Goal: Task Accomplishment & Management: Complete application form

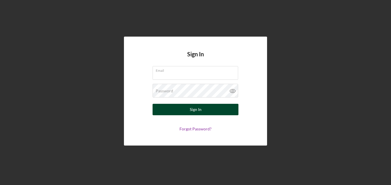
type input "[EMAIL_ADDRESS][DOMAIN_NAME]"
click at [214, 108] on button "Sign In" at bounding box center [195, 109] width 86 height 11
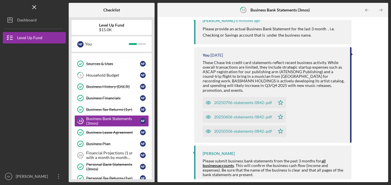
scroll to position [75, 0]
click at [247, 100] on div "20250706-statements-0842-.pdf" at bounding box center [243, 102] width 58 height 5
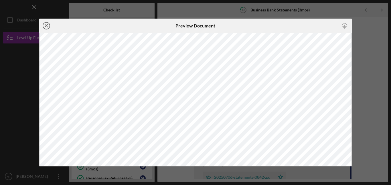
click at [45, 25] on line at bounding box center [46, 25] width 3 height 3
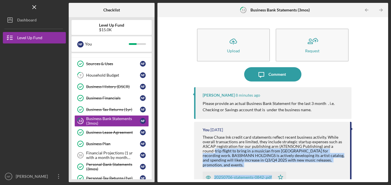
drag, startPoint x: 349, startPoint y: 147, endPoint x: 349, endPoint y: 174, distance: 26.9
click at [349, 174] on div "You [DATE] These Chase Ink credit card statements reflect recent business activ…" at bounding box center [272, 169] width 157 height 95
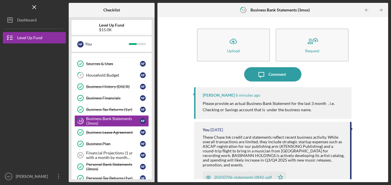
drag, startPoint x: 349, startPoint y: 172, endPoint x: 349, endPoint y: 185, distance: 13.2
click at [349, 185] on div "Icon/Menu 13 Business Bank Statements (3mos) Checklist Level Up Fund $15.0K N F…" at bounding box center [195, 92] width 391 height 185
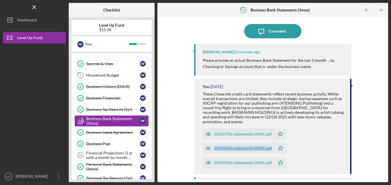
scroll to position [75, 0]
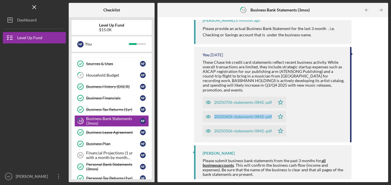
click at [231, 100] on div "20250706-statements-0842-.pdf" at bounding box center [243, 102] width 58 height 5
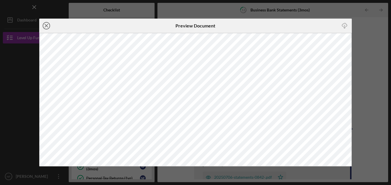
click at [44, 25] on icon "Icon/Close" at bounding box center [46, 26] width 14 height 14
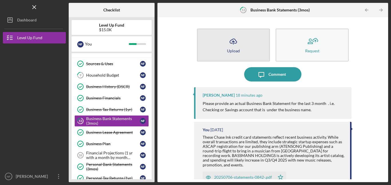
click at [224, 42] on button "Icon/Upload Upload" at bounding box center [233, 45] width 73 height 33
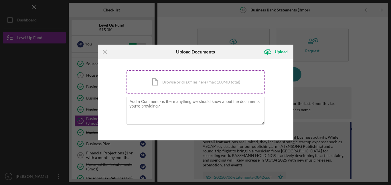
click at [187, 81] on div "Icon/Document Browse or drag files here (max 100MB total) Tap to choose files o…" at bounding box center [195, 81] width 138 height 23
click at [204, 79] on div "Icon/Document Browse or drag files here (max 100MB total) Tap to choose files o…" at bounding box center [195, 81] width 138 height 23
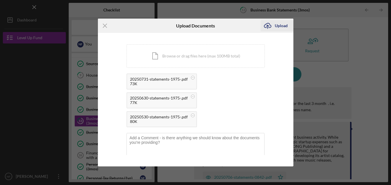
click at [281, 25] on div "Upload" at bounding box center [280, 25] width 13 height 11
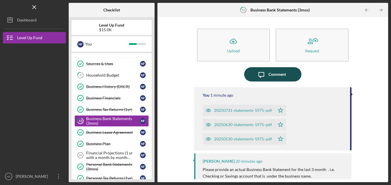
click at [276, 75] on div "Comment" at bounding box center [276, 74] width 17 height 14
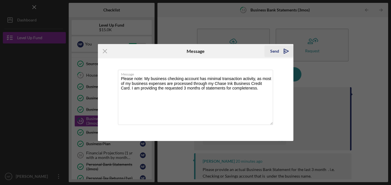
type textarea "Please note: My business checking account has minimal transaction activity, as …"
click at [286, 51] on icon "Icon/icon-invite-send" at bounding box center [286, 51] width 14 height 14
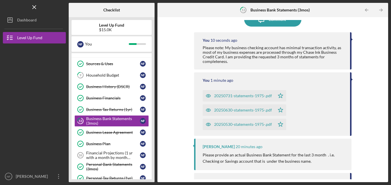
scroll to position [57, 0]
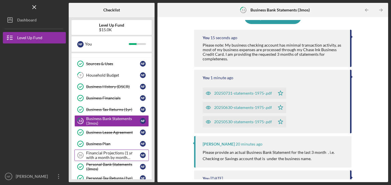
click at [108, 153] on div "Financial Projections (1 yr with a month by month breakdown)" at bounding box center [113, 155] width 54 height 9
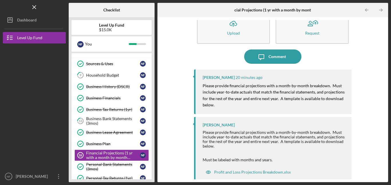
scroll to position [22, 0]
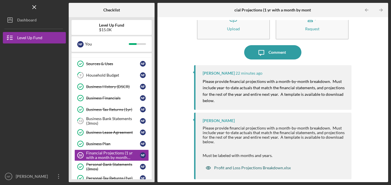
click at [261, 168] on div "Profit and Loss Projections Breakdown.xlsx" at bounding box center [252, 168] width 77 height 5
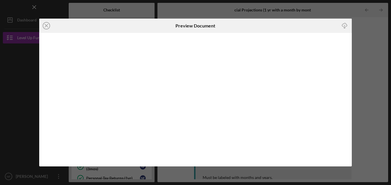
scroll to position [22, 0]
click at [43, 25] on icon "Icon/Close" at bounding box center [46, 26] width 14 height 14
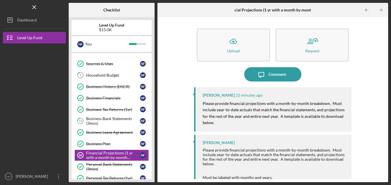
drag, startPoint x: 153, startPoint y: 118, endPoint x: 155, endPoint y: 93, distance: 24.6
click at [155, 93] on div "Checklist Level Up Fund $15.0K N F You Icon/Expander Eligiblity 5 / 8 Personal …" at bounding box center [228, 92] width 319 height 179
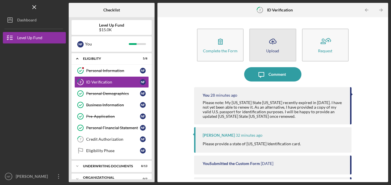
click at [268, 46] on icon "Icon/Upload" at bounding box center [272, 41] width 14 height 14
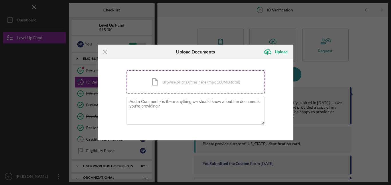
click at [196, 80] on div "Icon/Document Browse or drag files here (max 100MB total) Tap to choose files o…" at bounding box center [195, 81] width 138 height 23
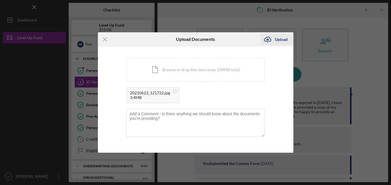
click at [279, 38] on div "Upload" at bounding box center [280, 39] width 13 height 11
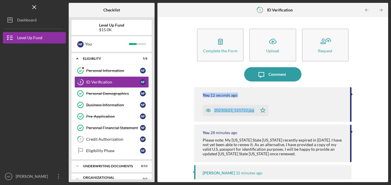
drag, startPoint x: 383, startPoint y: 83, endPoint x: 383, endPoint y: 108, distance: 25.2
click at [383, 108] on div "Complete the Form Form Icon/Upload Upload Request Icon/Message Comment You 12 s…" at bounding box center [272, 99] width 225 height 159
click at [363, 88] on div "Complete the Form Form Icon/Upload Upload Request Icon/Message Comment You 13 s…" at bounding box center [272, 99] width 225 height 159
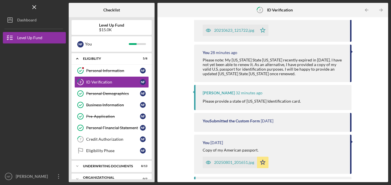
scroll to position [81, 0]
click at [91, 68] on link "Personal Information Personal Information N F" at bounding box center [111, 70] width 74 height 11
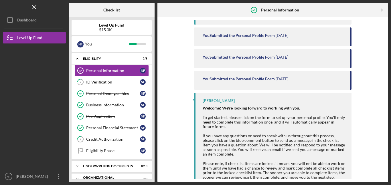
scroll to position [135, 0]
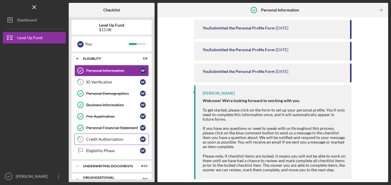
click at [113, 138] on div "Credit Authorization" at bounding box center [113, 139] width 54 height 5
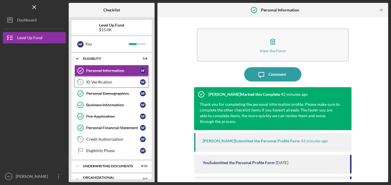
click at [96, 79] on link "2 ID Verification N F" at bounding box center [111, 81] width 74 height 11
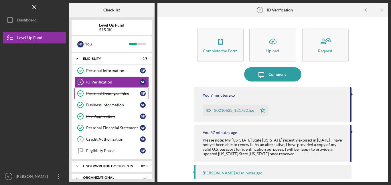
click at [103, 93] on div "Personal Demographics" at bounding box center [113, 93] width 54 height 5
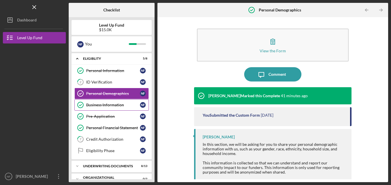
click at [99, 102] on link "Business Information Business Information N F" at bounding box center [111, 104] width 74 height 11
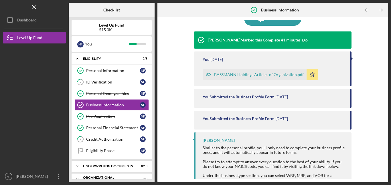
scroll to position [99, 0]
